Goal: Transaction & Acquisition: Purchase product/service

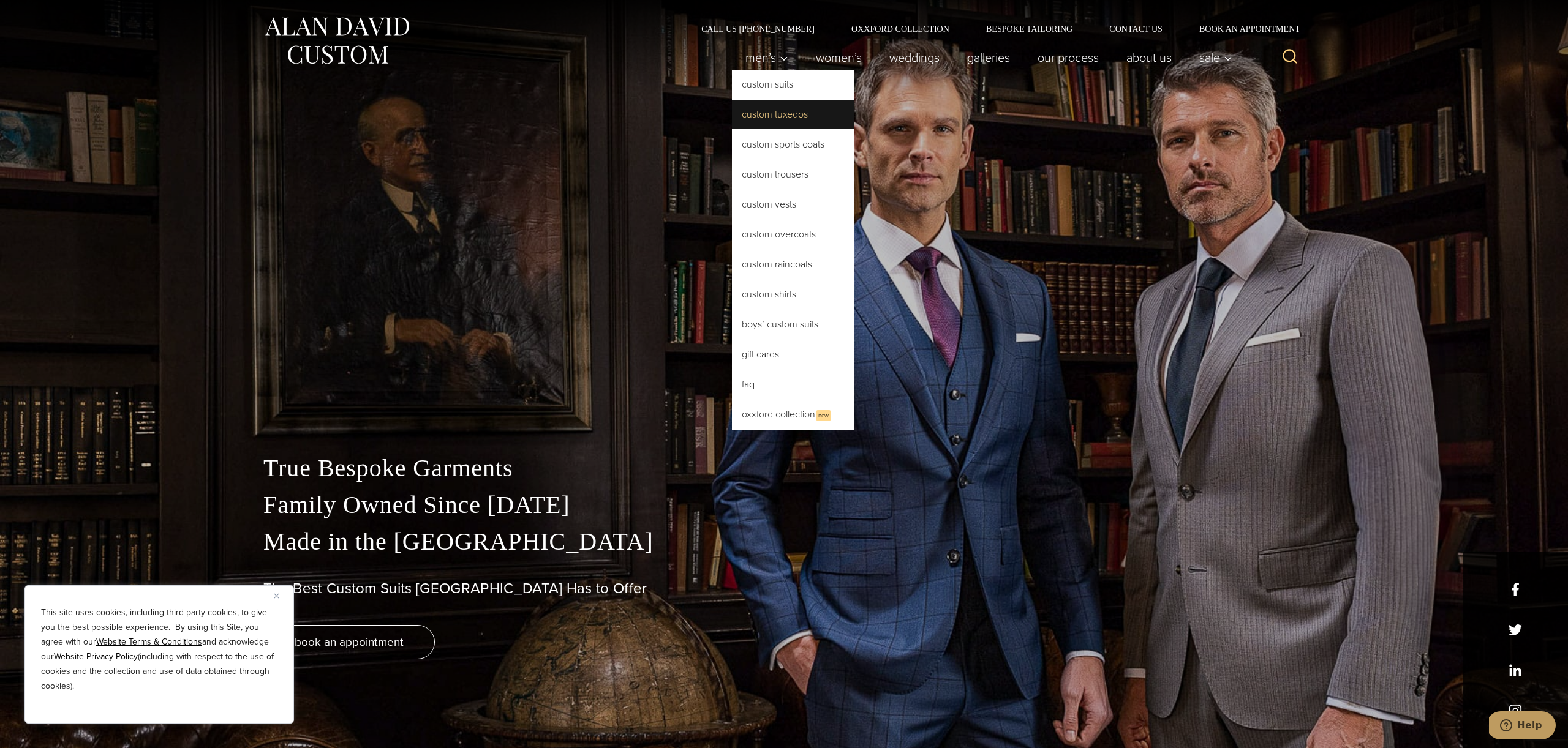
click at [793, 123] on link "Custom Tuxedos" at bounding box center [793, 115] width 123 height 30
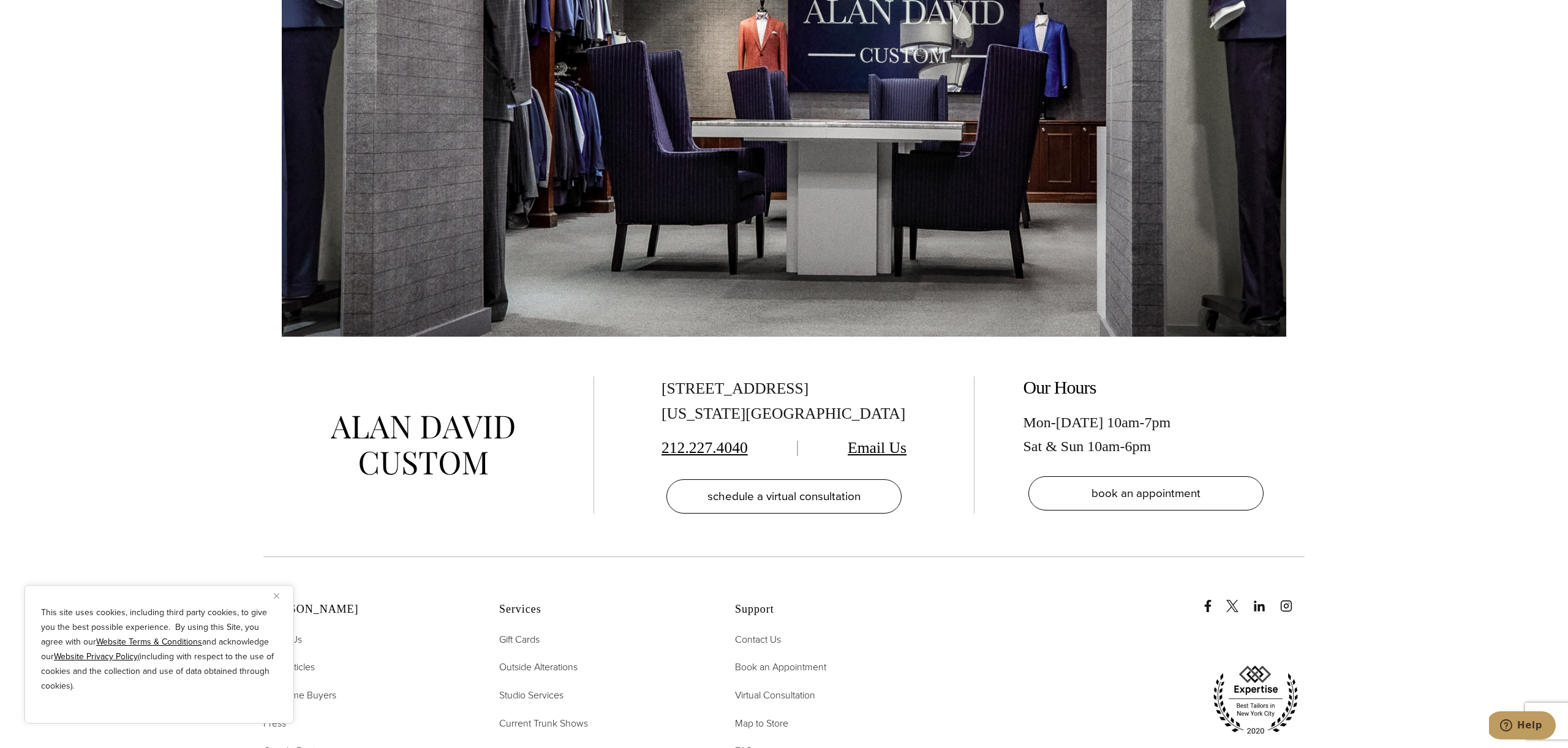
scroll to position [8882, 0]
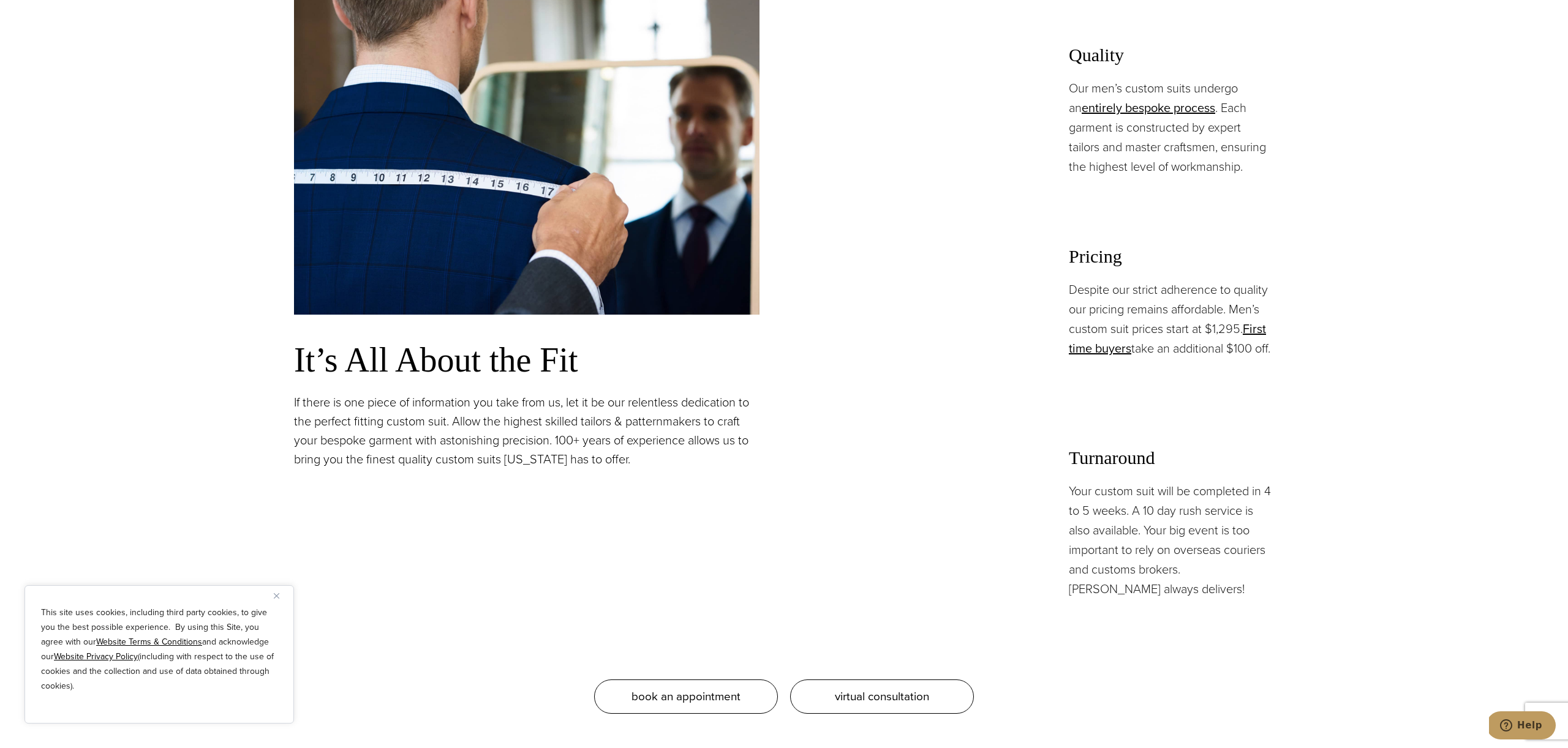
scroll to position [1127, 0]
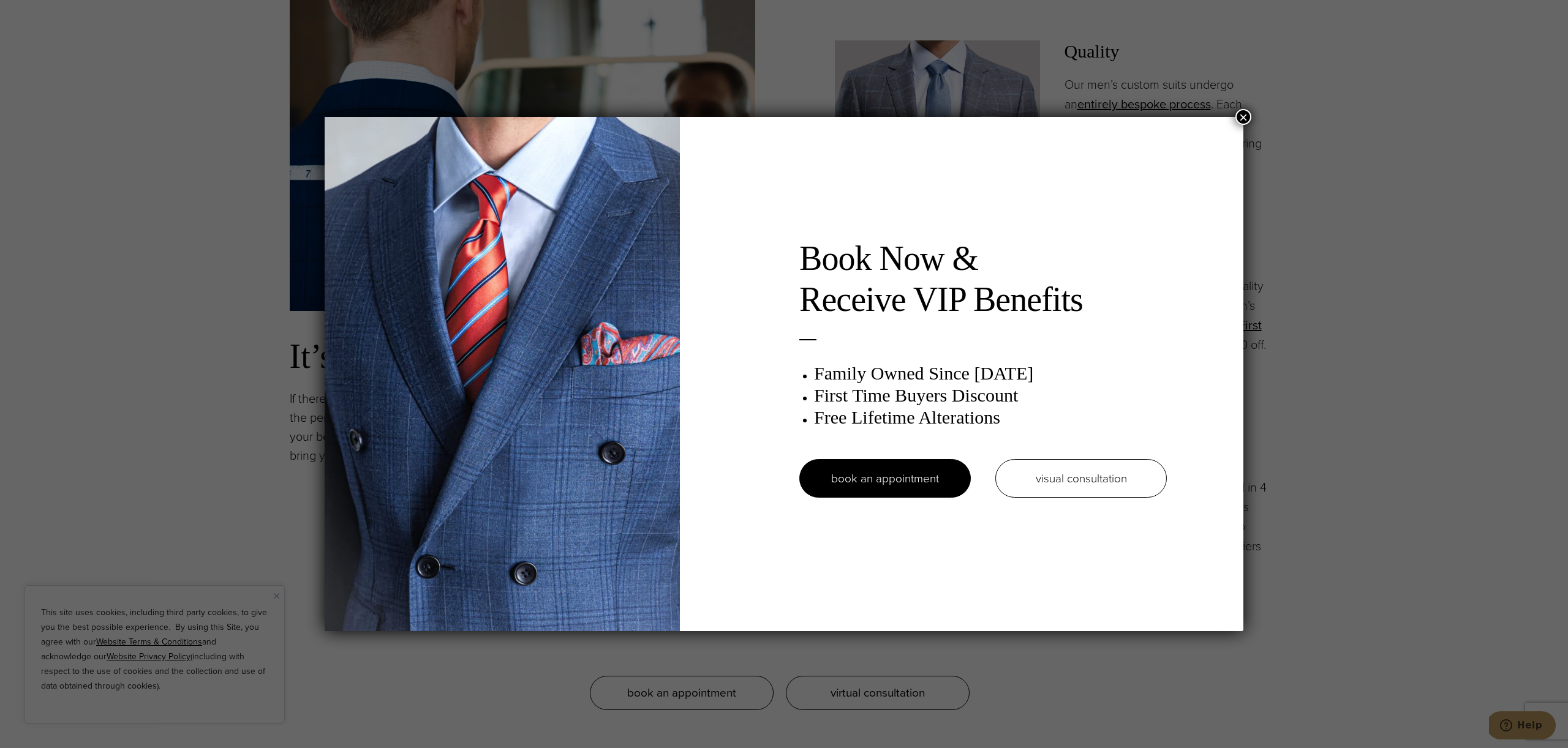
click at [1242, 115] on button "×" at bounding box center [1243, 117] width 16 height 16
